Goal: Transaction & Acquisition: Purchase product/service

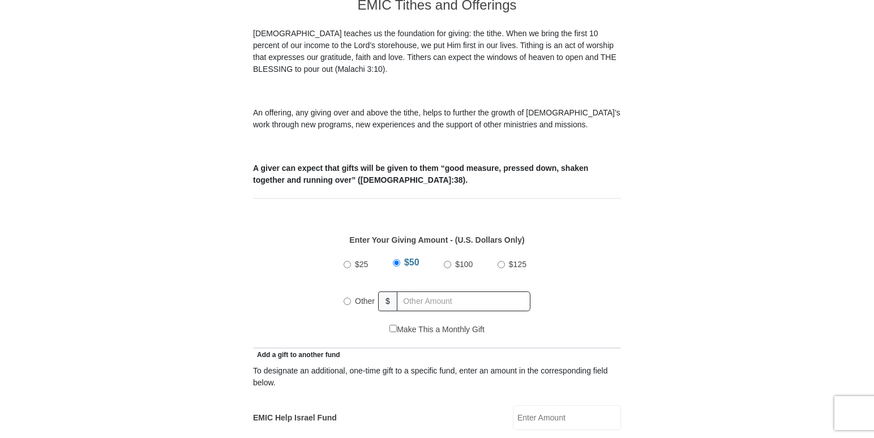
scroll to position [337, 0]
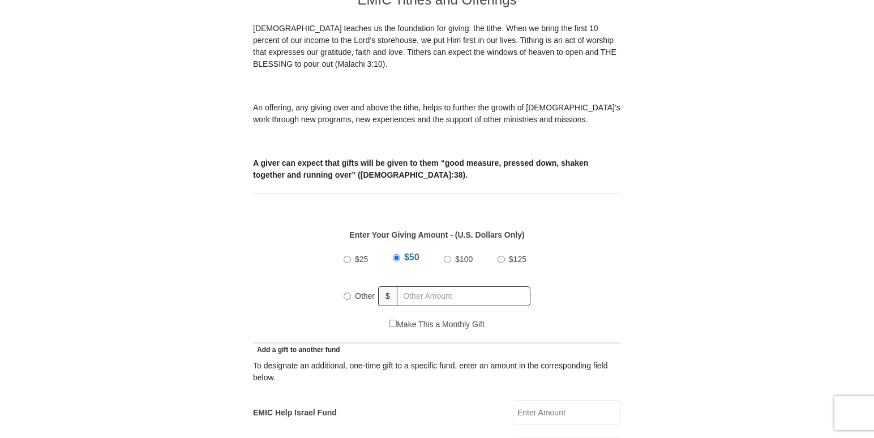
click at [348, 293] on input "Other" at bounding box center [346, 296] width 7 height 7
radio input "true"
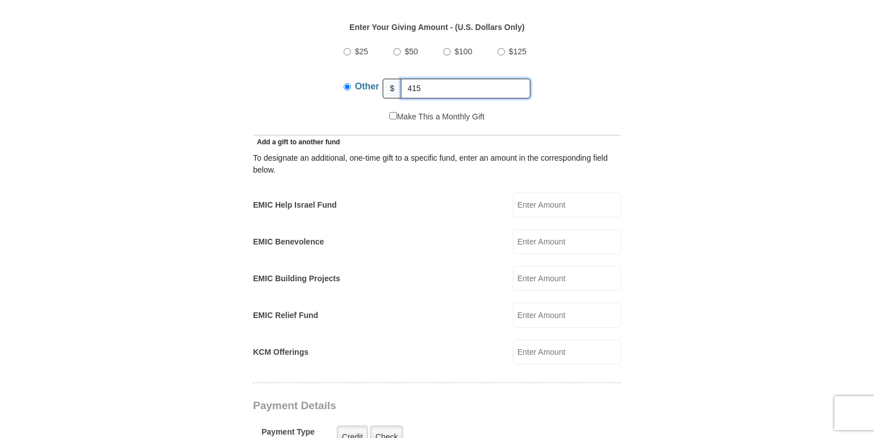
scroll to position [551, 0]
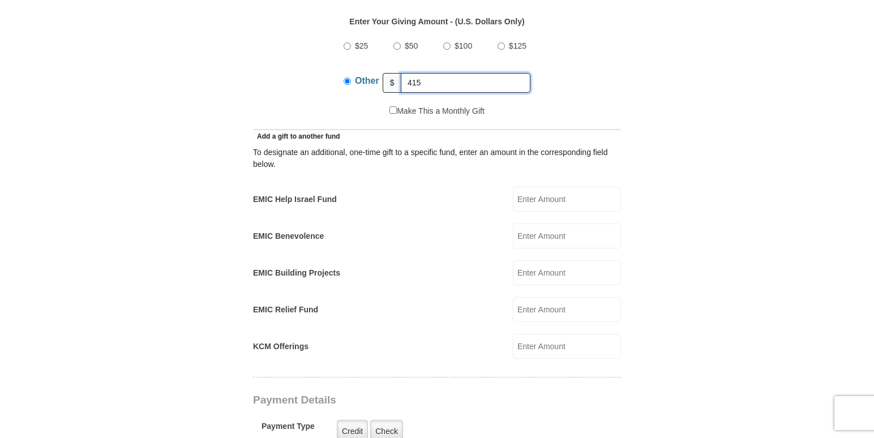
type input "415"
click at [607, 224] on input "EMIC Benevolence" at bounding box center [567, 236] width 108 height 25
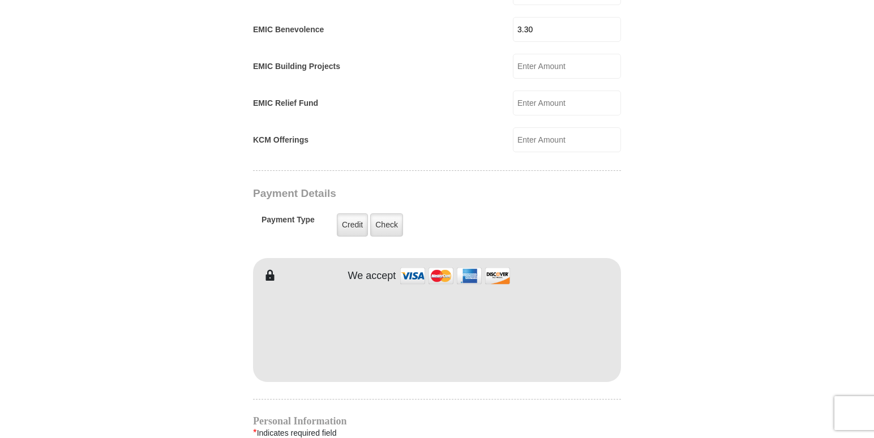
scroll to position [758, 0]
type input "3.30"
drag, startPoint x: 873, startPoint y: 233, endPoint x: 875, endPoint y: 241, distance: 8.1
click at [873, 241] on html "[GEOGRAPHIC_DATA][DEMOGRAPHIC_DATA] Online Giving Because of gifts like yours, …" at bounding box center [437, 278] width 874 height 2072
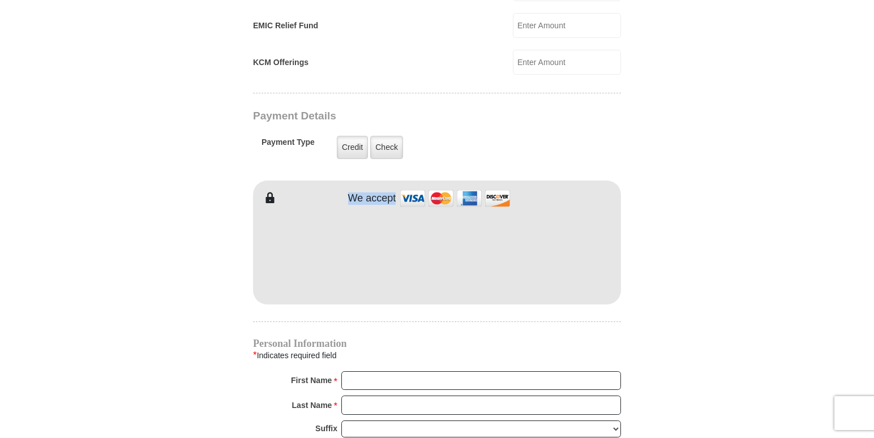
scroll to position [859, 0]
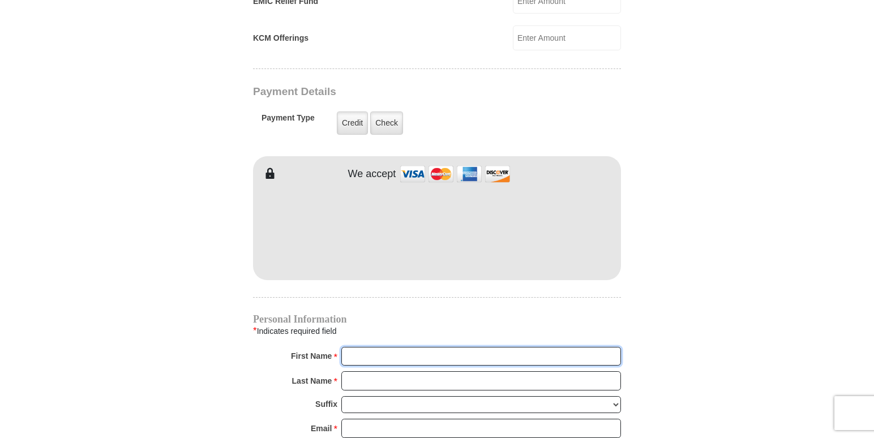
click at [529, 347] on input "First Name *" at bounding box center [481, 356] width 280 height 19
type input "[PERSON_NAME] [PERSON_NAME]"
type input "10.00"
type input "Hill"
type input "[EMAIL_ADDRESS][DOMAIN_NAME]"
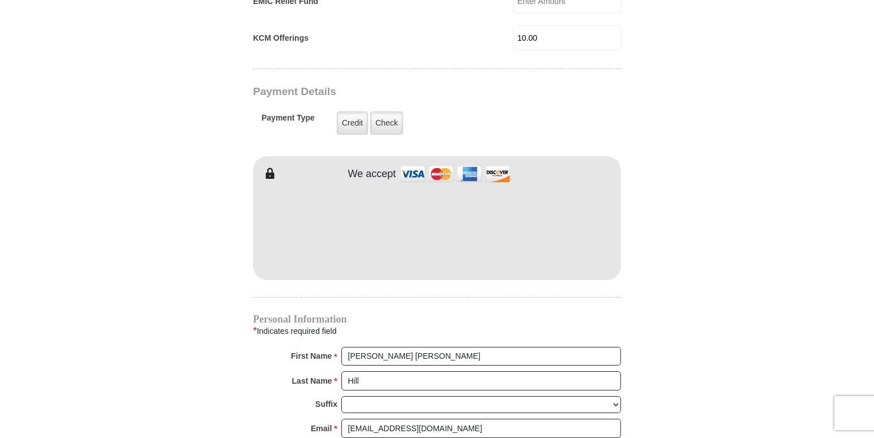
type input "PO Box 2413"
type input "[PERSON_NAME]"
select select "[GEOGRAPHIC_DATA]"
type input "76244"
type input "8174121115"
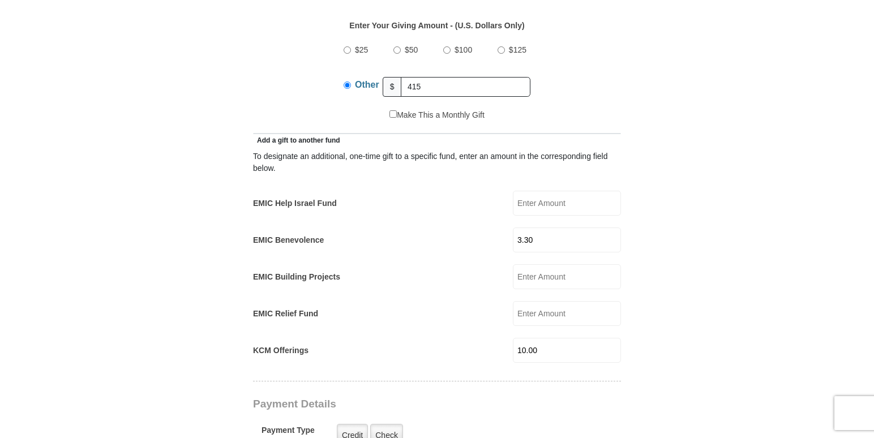
scroll to position [533, 0]
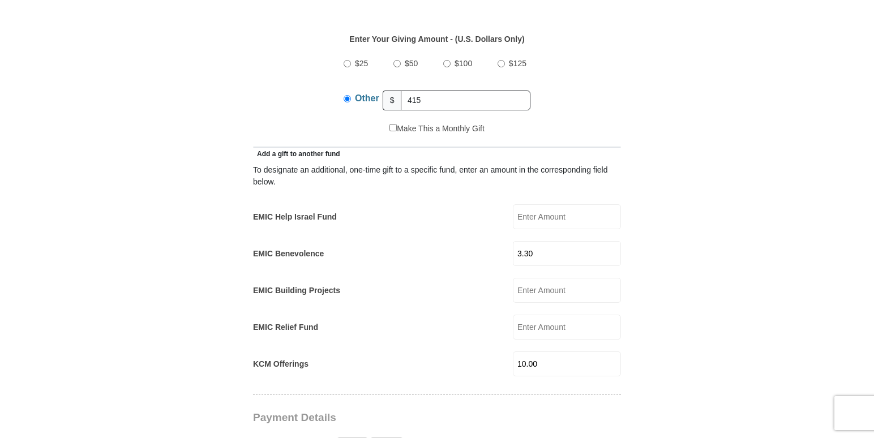
click at [564, 351] on input "10.00" at bounding box center [567, 363] width 108 height 25
type input "1"
type input "3.30"
click at [554, 241] on input "3.30" at bounding box center [567, 253] width 108 height 25
type input "3"
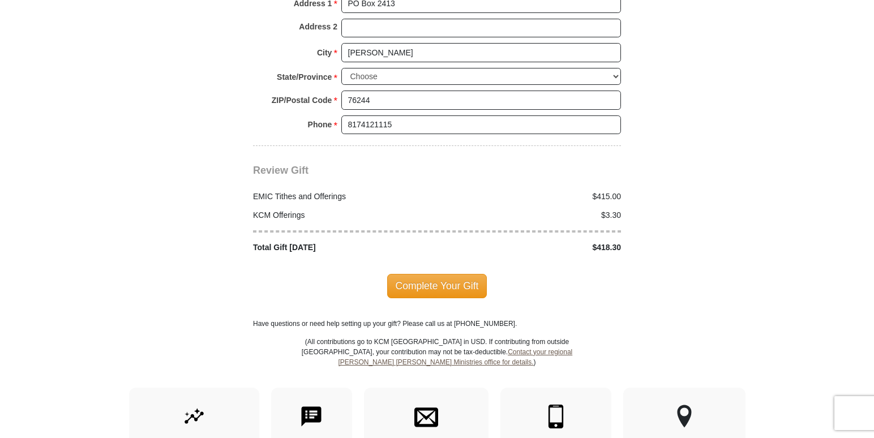
scroll to position [1326, 0]
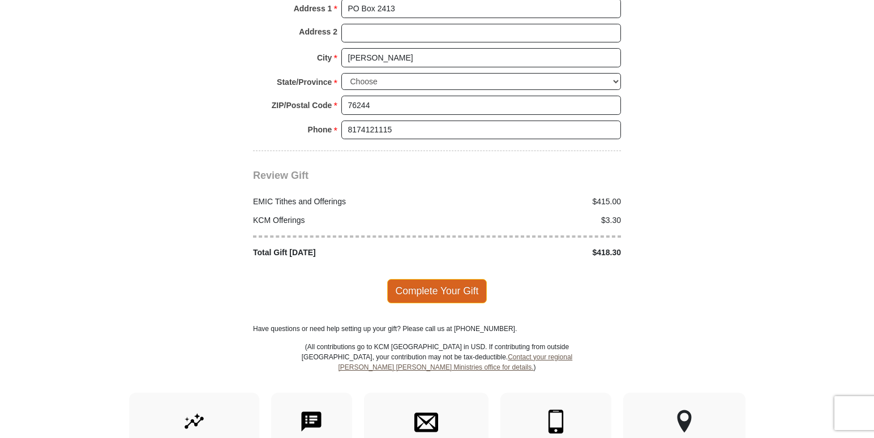
click at [476, 279] on span "Complete Your Gift" at bounding box center [437, 291] width 100 height 24
